Goal: Information Seeking & Learning: Learn about a topic

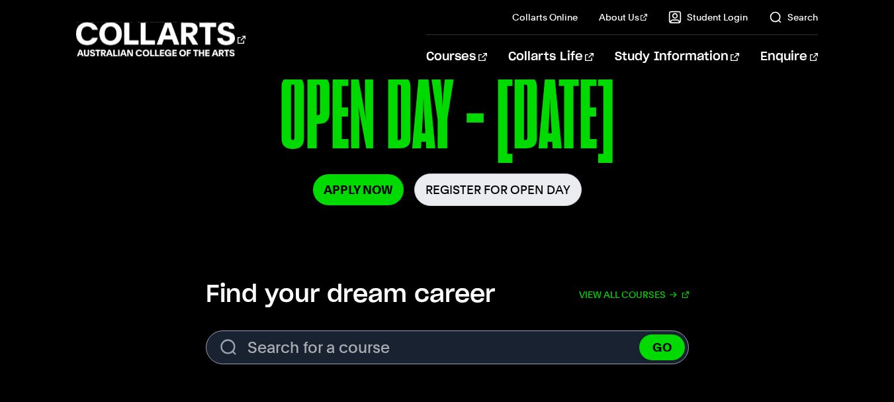
scroll to position [238, 0]
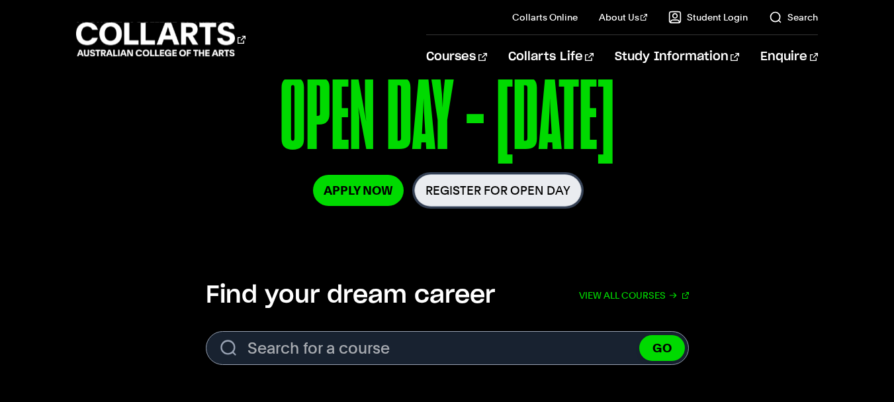
click at [473, 193] on link "Register for Open Day" at bounding box center [497, 190] width 167 height 32
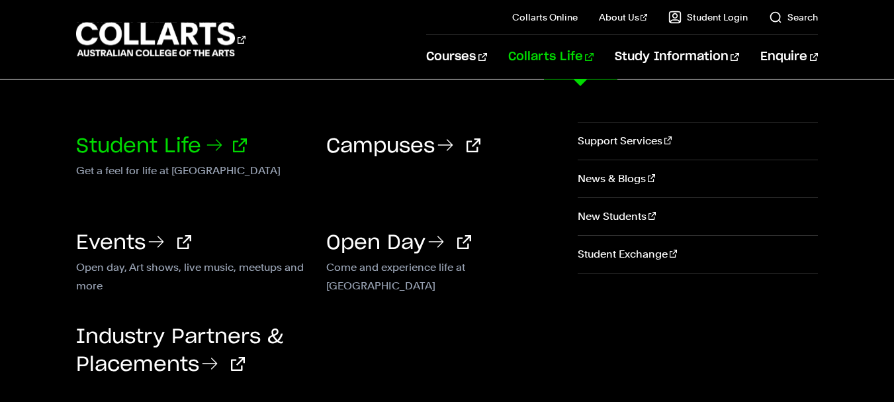
click at [150, 146] on link "Student Life" at bounding box center [161, 146] width 171 height 20
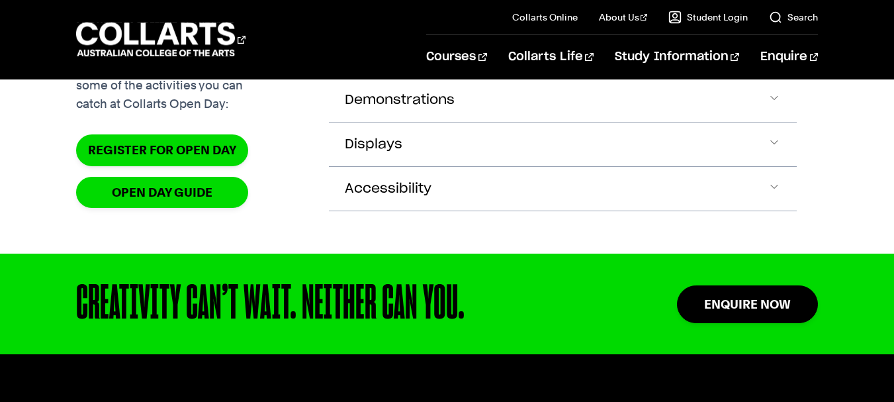
scroll to position [1447, 0]
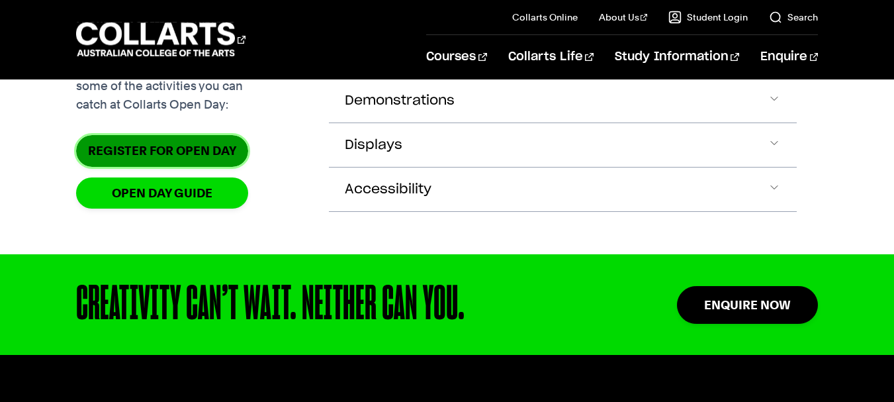
click at [181, 166] on link "Register for Open Day" at bounding box center [162, 150] width 172 height 31
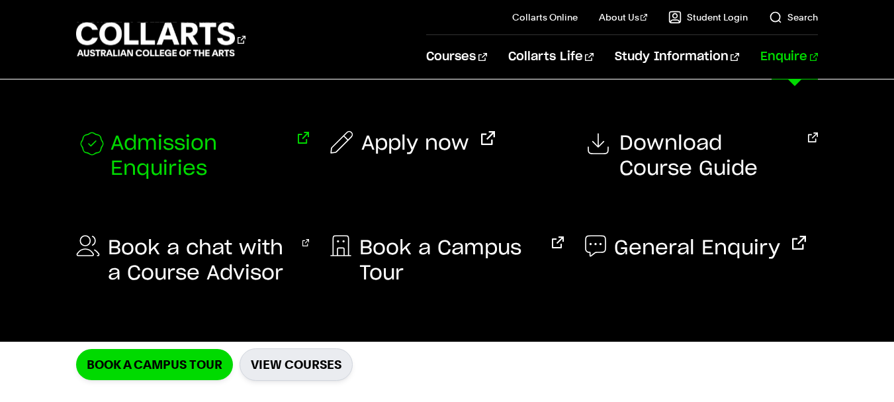
click at [140, 131] on span "Admission Enquiries" at bounding box center [198, 156] width 175 height 50
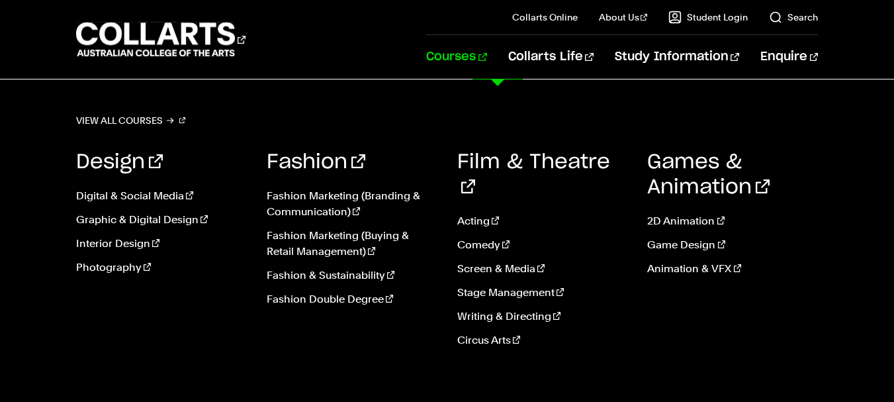
scroll to position [1512, 0]
click at [487, 308] on link "Writing & Directing" at bounding box center [542, 316] width 171 height 16
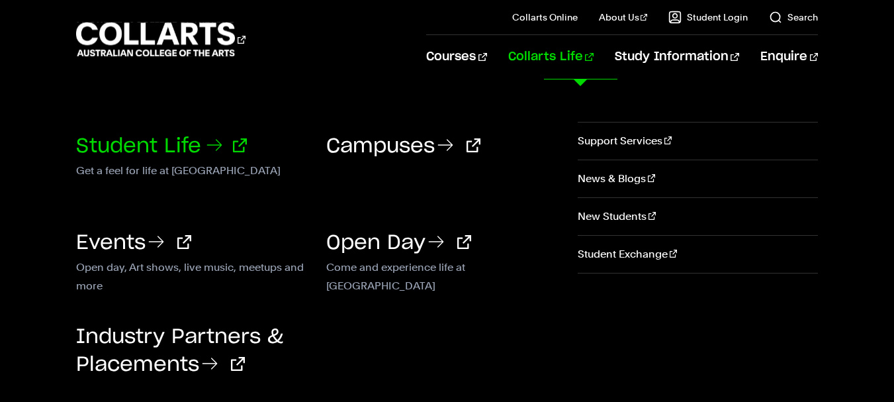
click at [181, 138] on link "Student Life" at bounding box center [161, 146] width 171 height 20
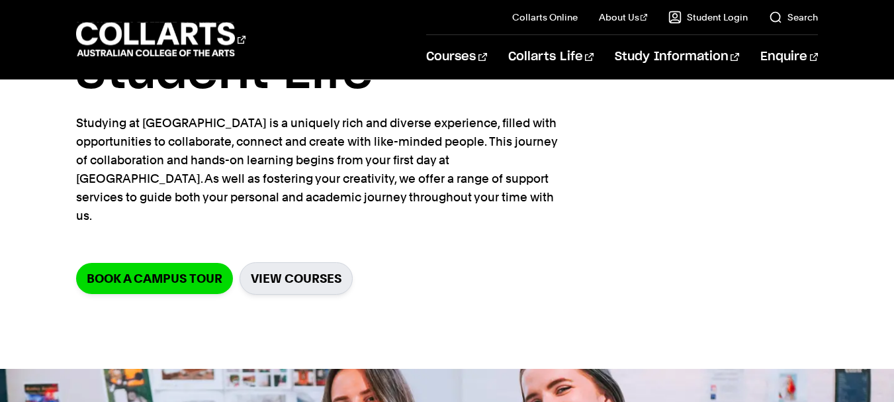
scroll to position [87, 0]
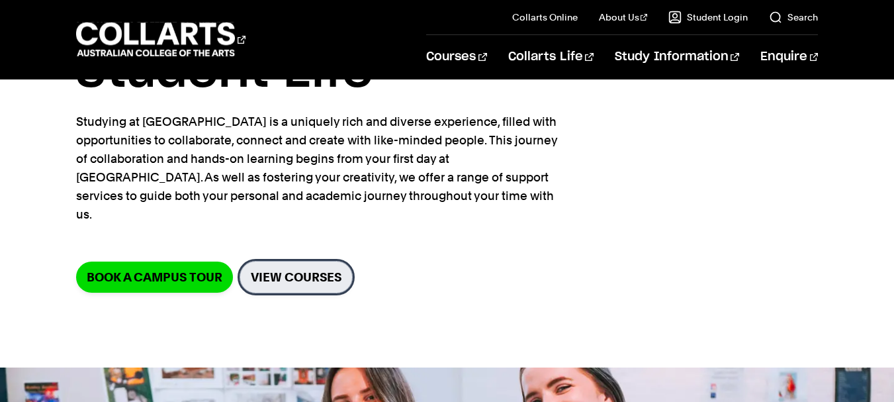
click at [273, 270] on link "View Courses" at bounding box center [296, 277] width 113 height 32
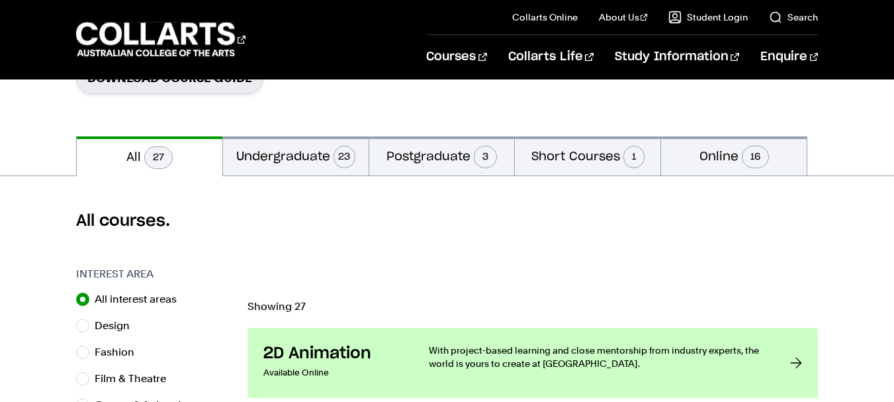
scroll to position [237, 0]
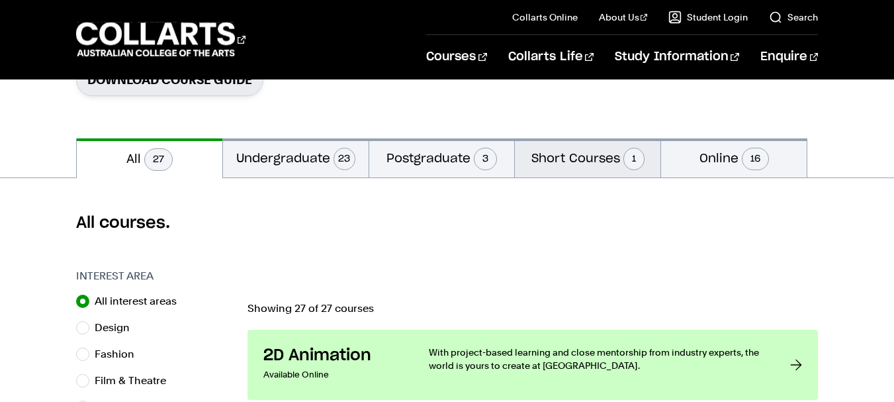
click at [567, 154] on button "Short Courses 1" at bounding box center [588, 157] width 146 height 39
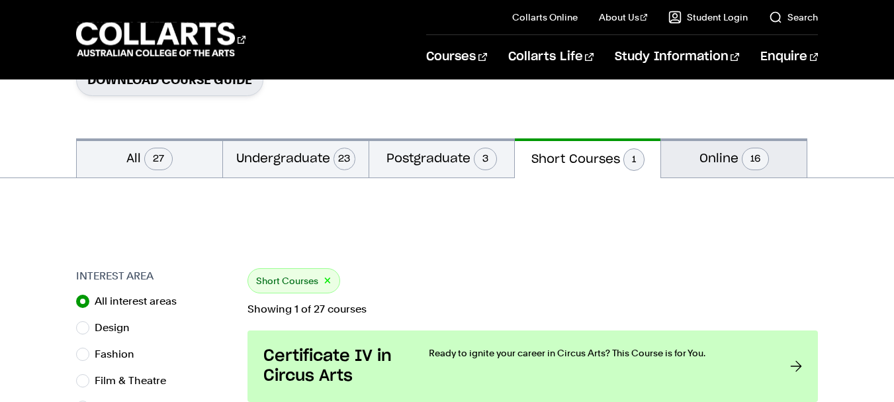
click at [704, 160] on button "Online 16" at bounding box center [734, 157] width 146 height 39
radio input "false"
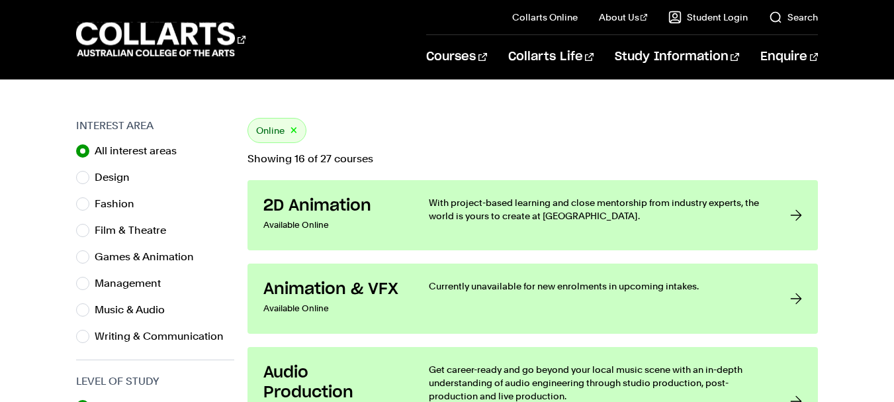
scroll to position [387, 0]
click at [110, 236] on label "Film & Theatre" at bounding box center [136, 231] width 82 height 19
click at [89, 236] on input "Film & Theatre" at bounding box center [82, 230] width 13 height 13
radio input "true"
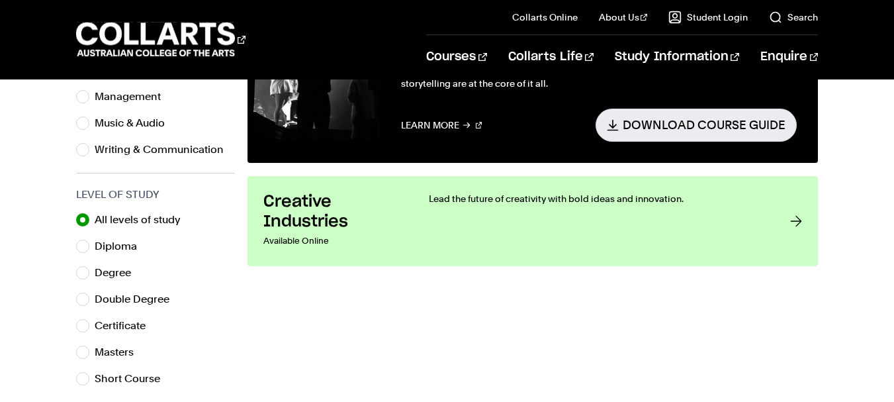
scroll to position [593, 0]
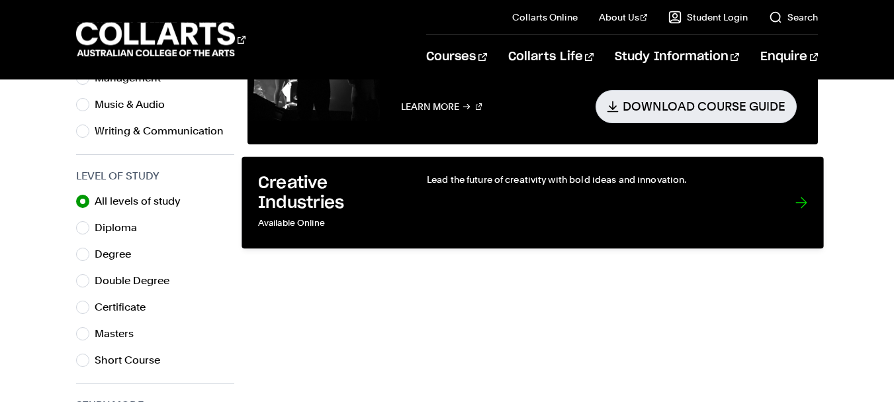
click at [540, 203] on div "Lead the future of creativity with bold ideas and innovation." at bounding box center [598, 203] width 342 height 60
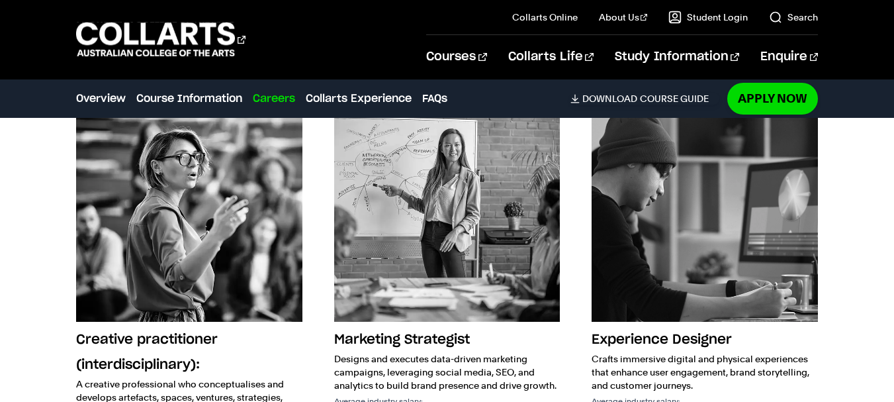
scroll to position [1523, 0]
